Goal: Information Seeking & Learning: Learn about a topic

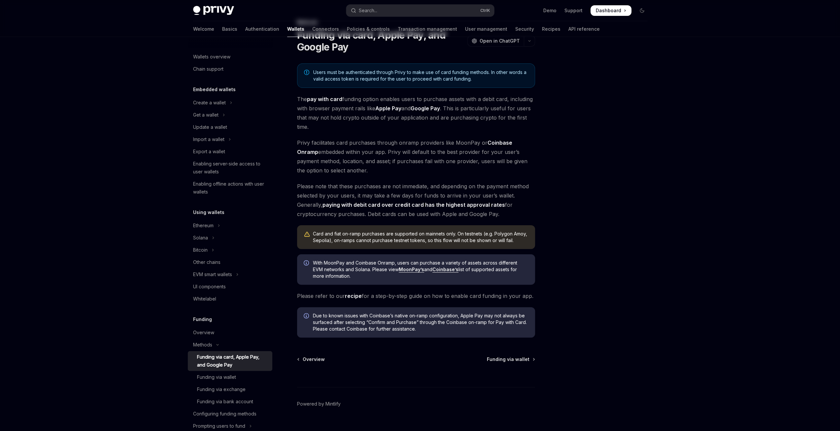
scroll to position [44, 0]
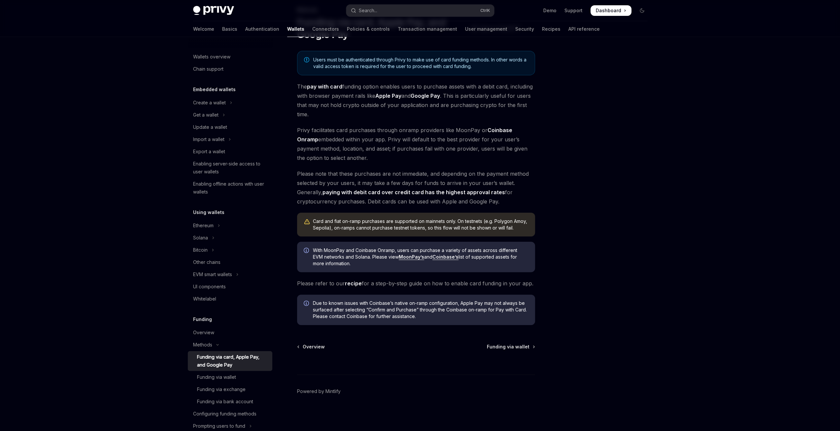
click at [235, 366] on div "Funding via card, Apple Pay, and Google Pay" at bounding box center [232, 361] width 71 height 16
type textarea "*"
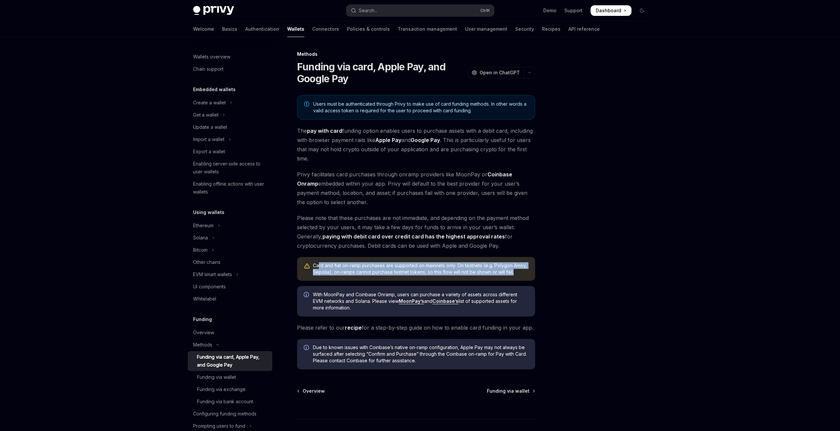
drag, startPoint x: 319, startPoint y: 268, endPoint x: 530, endPoint y: 273, distance: 210.4
click at [530, 273] on div "Card and fiat on-ramp purchases are supported on mainnets only. On testnets (e.…" at bounding box center [416, 269] width 238 height 24
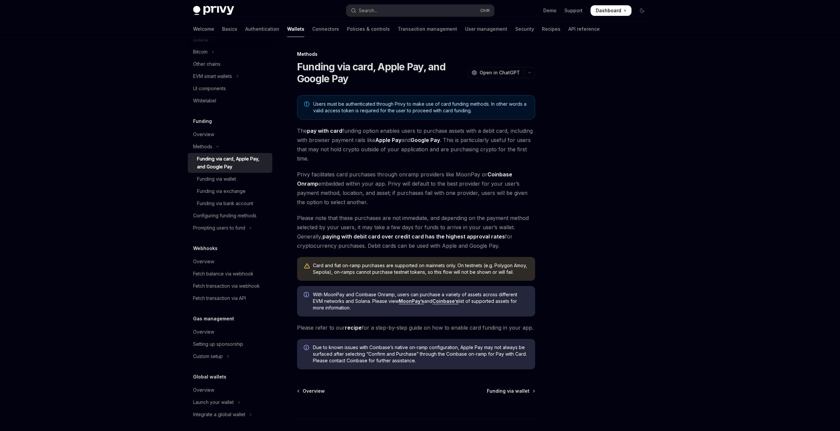
drag, startPoint x: 608, startPoint y: 104, endPoint x: 584, endPoint y: 95, distance: 25.1
click at [607, 105] on div at bounding box center [602, 240] width 100 height 381
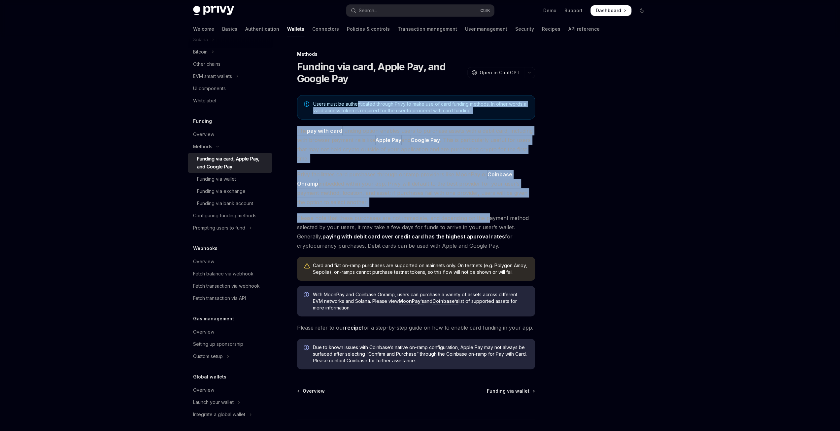
drag, startPoint x: 489, startPoint y: 220, endPoint x: 354, endPoint y: 89, distance: 187.8
click at [355, 91] on div "Methods Funding via card, Apple Pay, and Google Pay OpenAI Open in ChatGPT Open…" at bounding box center [354, 263] width 365 height 426
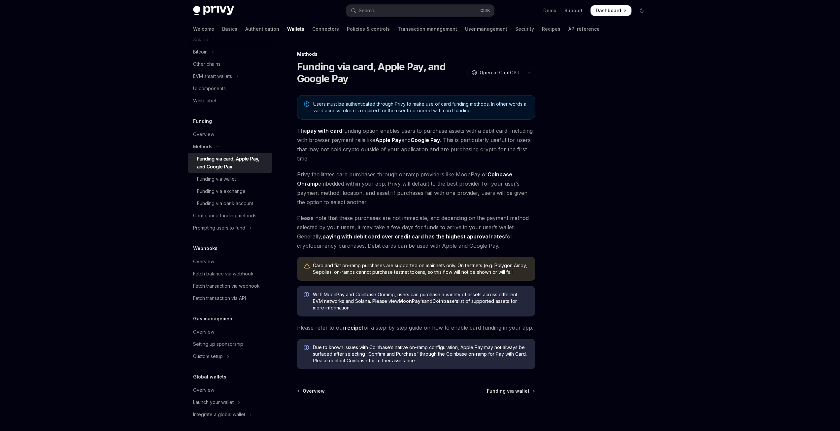
click at [345, 66] on h1 "Funding via card, Apple Pay, and Google Pay" at bounding box center [381, 73] width 168 height 24
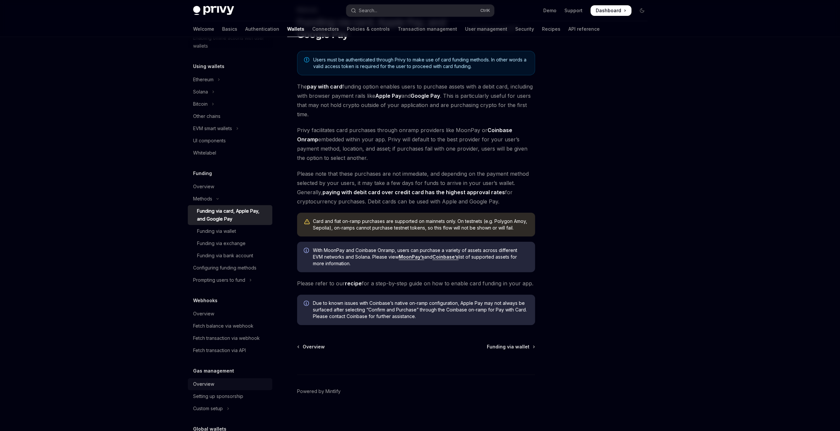
scroll to position [198, 0]
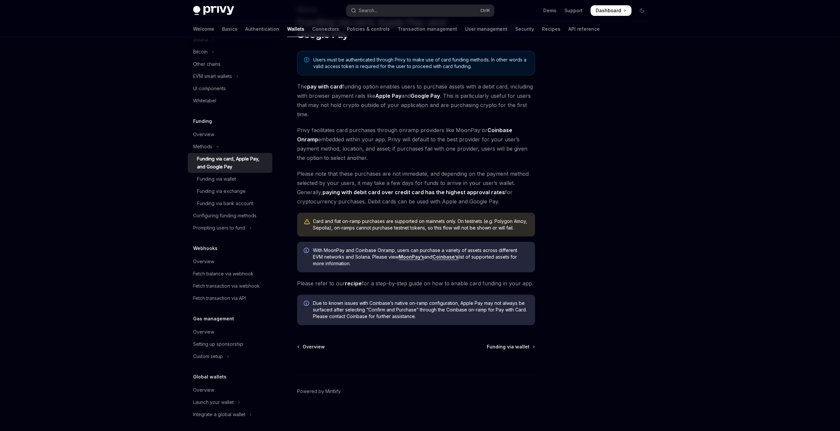
click at [464, 132] on span "Privy facilitates card purchases through onramp providers like MoonPay or Coinb…" at bounding box center [416, 143] width 238 height 37
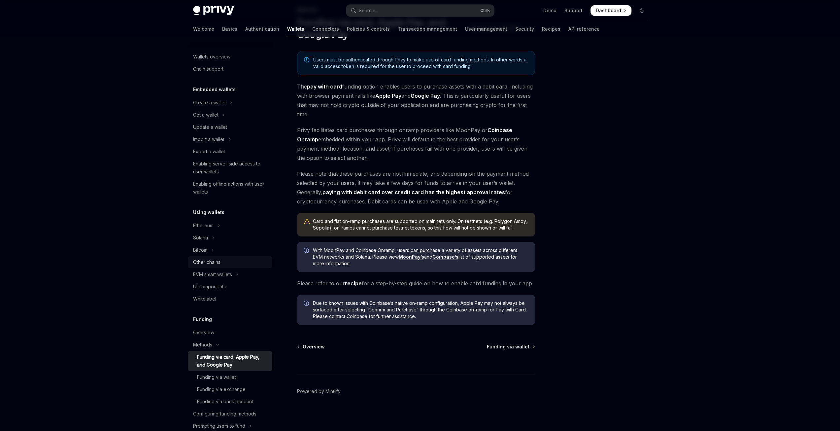
scroll to position [0, 0]
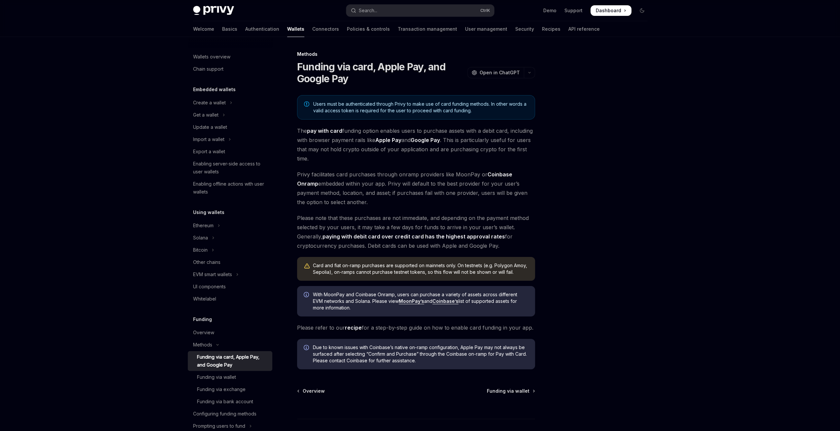
drag, startPoint x: 548, startPoint y: 171, endPoint x: 553, endPoint y: 46, distance: 125.6
click at [548, 171] on div "Methods Funding via card, Apple Pay, and Google Pay OpenAI Open in ChatGPT Open…" at bounding box center [420, 256] width 465 height 439
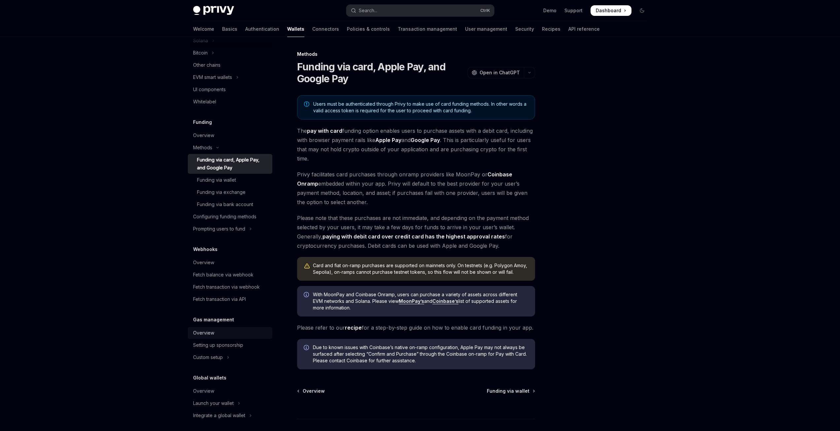
scroll to position [198, 0]
click at [234, 189] on div "Funding via exchange" at bounding box center [221, 191] width 49 height 8
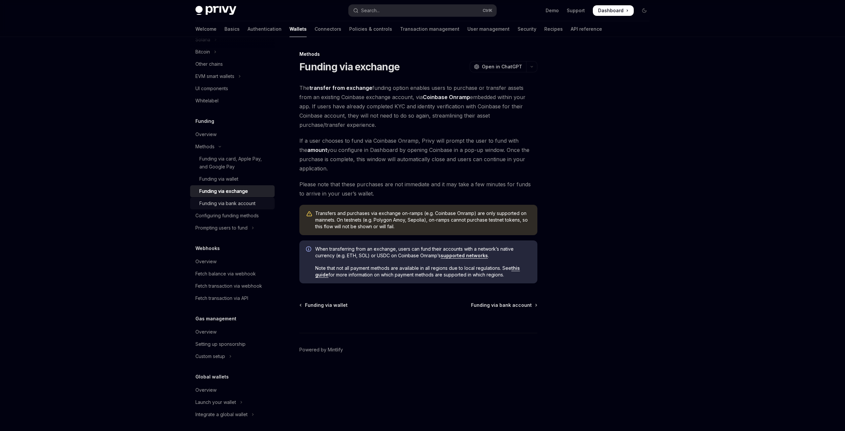
click at [253, 206] on div "Funding via bank account" at bounding box center [227, 203] width 56 height 8
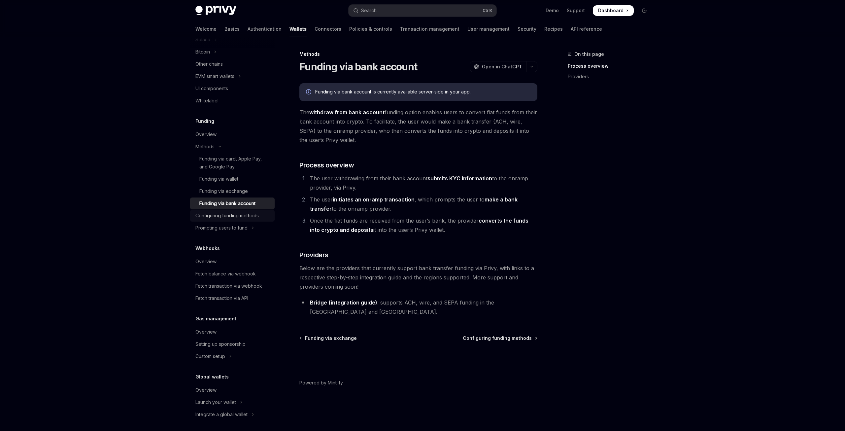
click at [250, 216] on div "Configuring funding methods" at bounding box center [226, 216] width 63 height 8
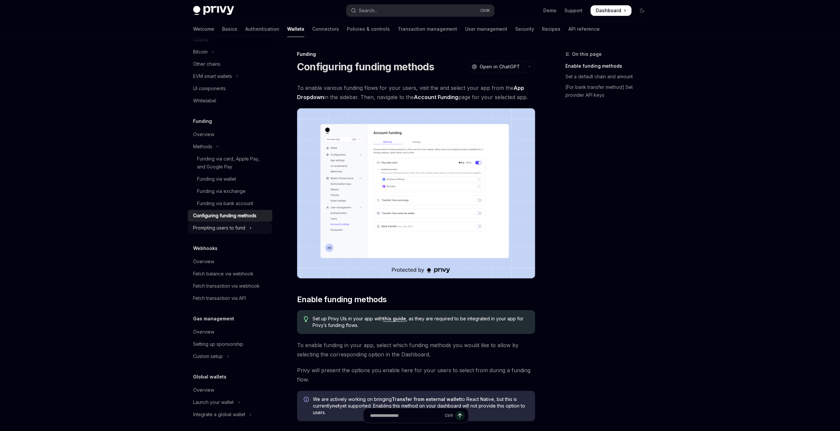
click at [241, 225] on div "Prompting users to fund" at bounding box center [219, 228] width 52 height 8
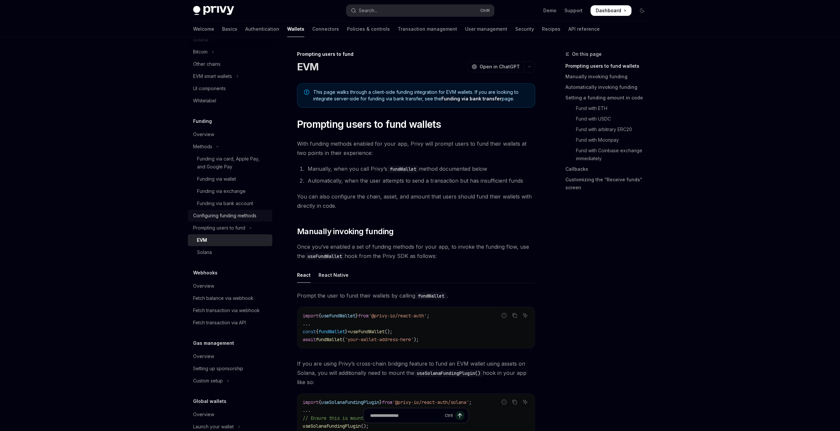
click at [245, 214] on div "Configuring funding methods" at bounding box center [224, 216] width 63 height 8
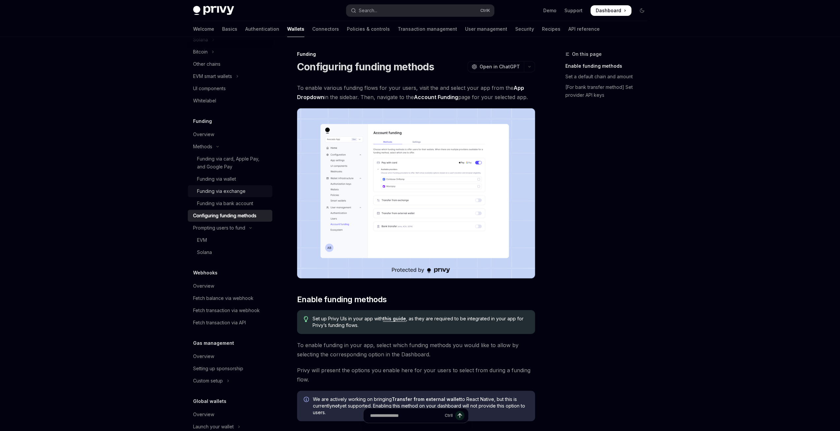
click at [227, 191] on div "Funding via exchange" at bounding box center [221, 191] width 49 height 8
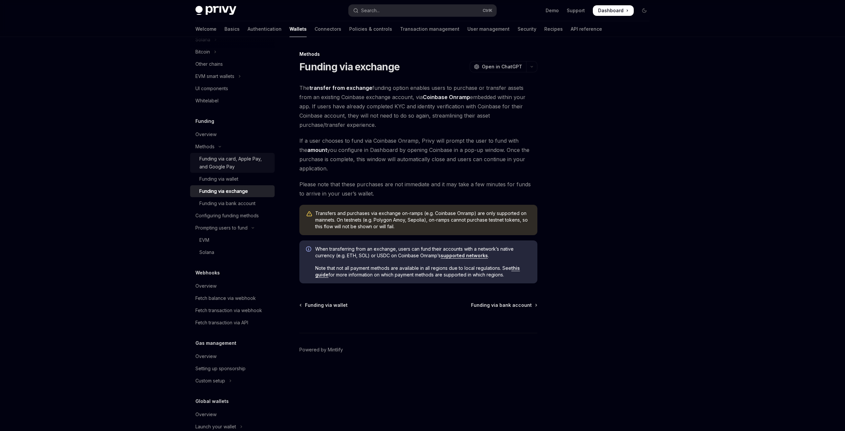
click at [223, 171] on link "Funding via card, Apple Pay, and Google Pay" at bounding box center [232, 163] width 85 height 20
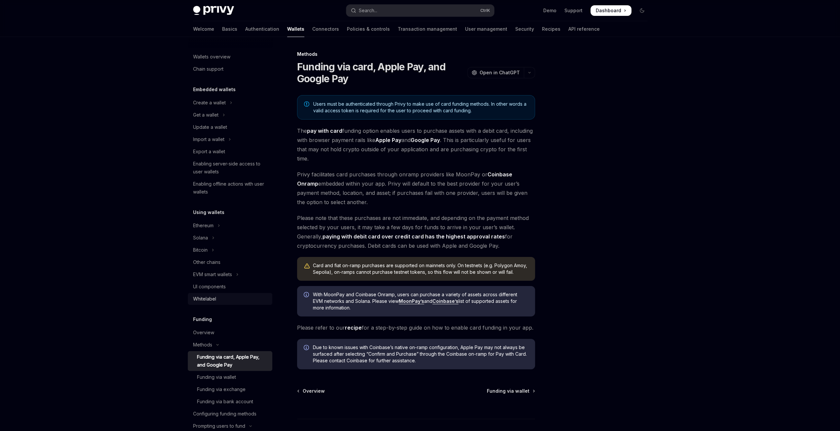
scroll to position [165, 0]
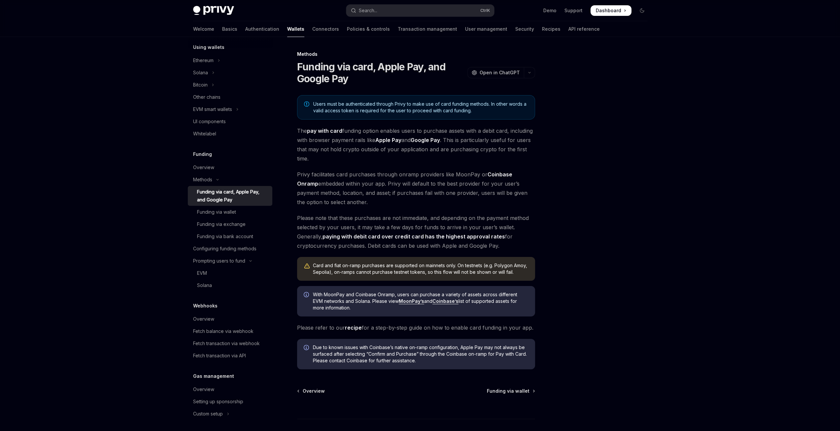
click at [246, 192] on div "Funding via card, Apple Pay, and Google Pay" at bounding box center [232, 196] width 71 height 16
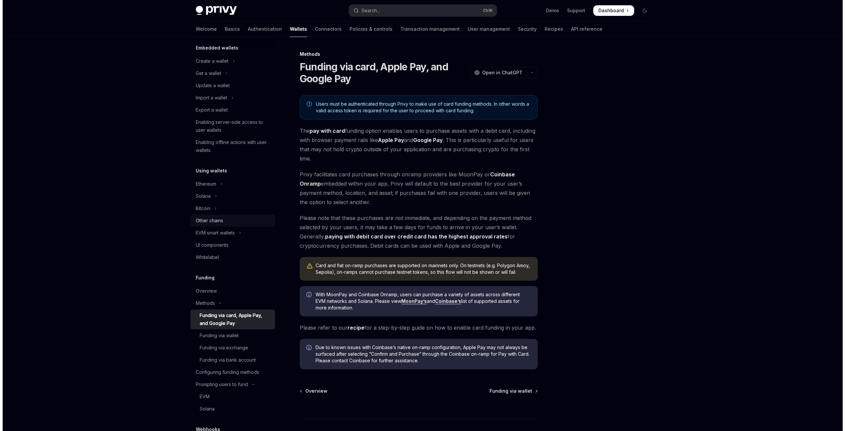
scroll to position [33, 0]
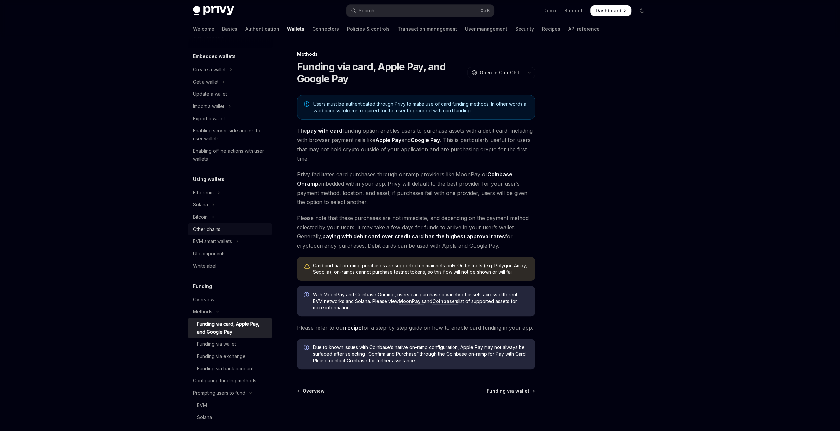
click at [215, 234] on link "Other chains" at bounding box center [230, 229] width 85 height 12
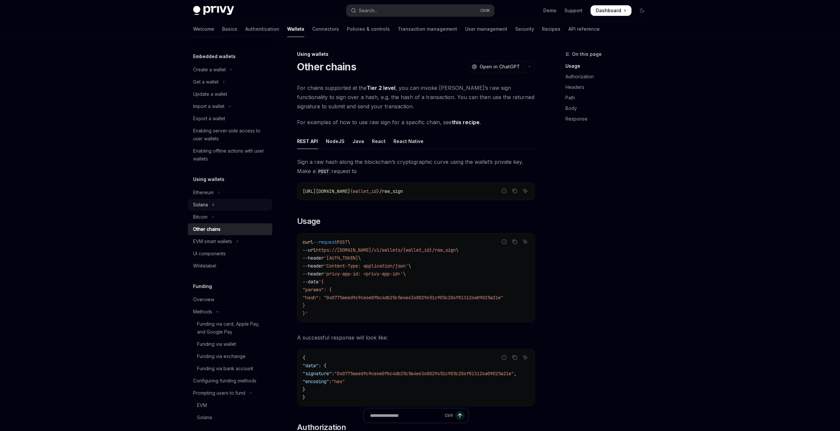
click at [224, 208] on button "Solana" at bounding box center [230, 205] width 85 height 12
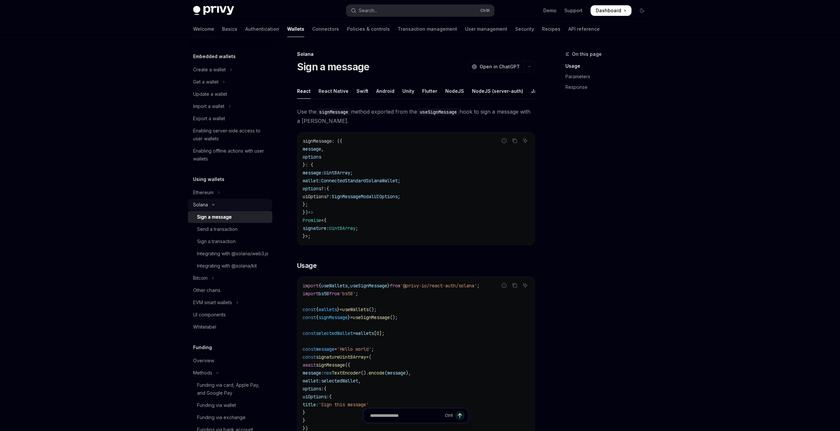
click at [220, 200] on button "Solana" at bounding box center [230, 205] width 85 height 12
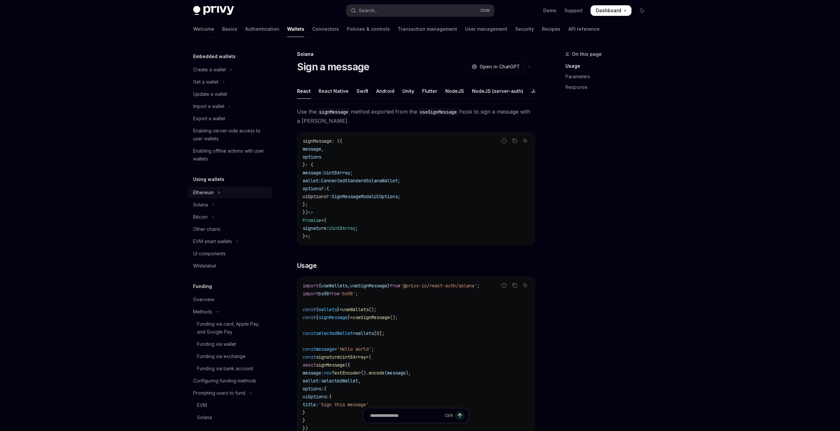
click at [223, 194] on button "Ethereum" at bounding box center [230, 193] width 85 height 12
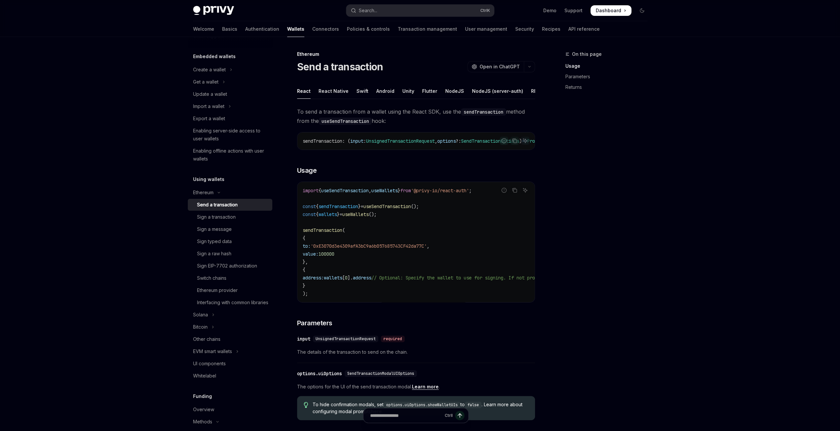
click at [219, 171] on div "Wallets overview Chain support Embedded wallets Create a wallet Get a wallet Up…" at bounding box center [230, 367] width 85 height 705
click at [227, 142] on div "Enabling server-side access to user wallets" at bounding box center [230, 135] width 75 height 16
type textarea "*"
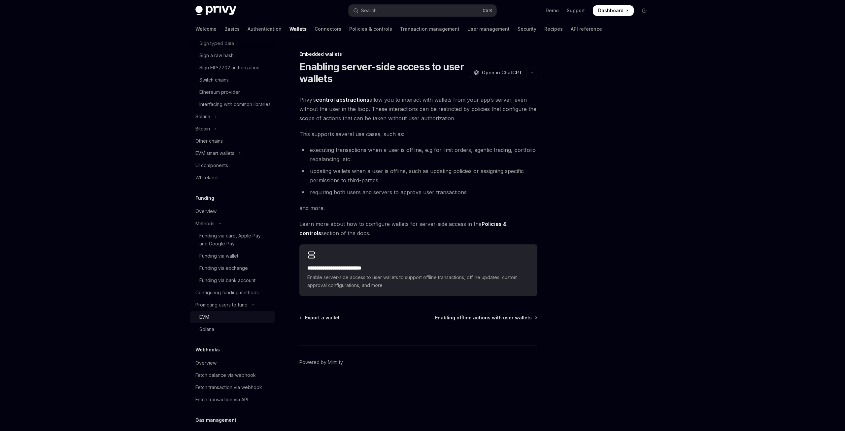
scroll to position [343, 0]
